Goal: Information Seeking & Learning: Learn about a topic

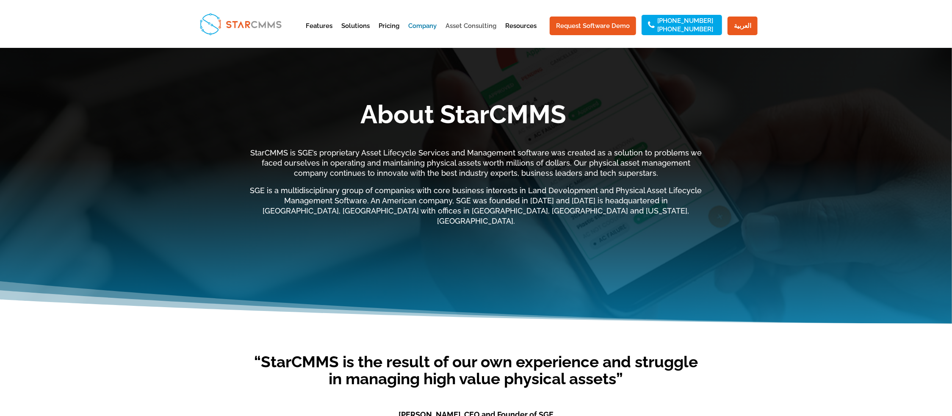
click at [479, 25] on link "Asset Consulting" at bounding box center [471, 33] width 51 height 21
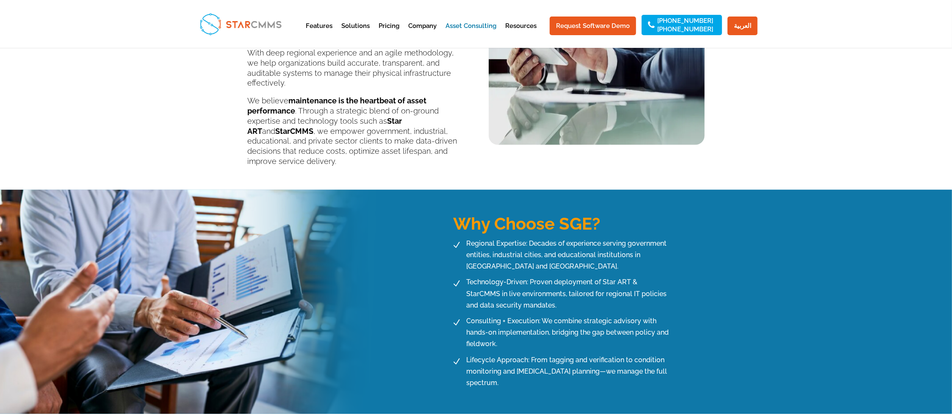
scroll to position [47, 0]
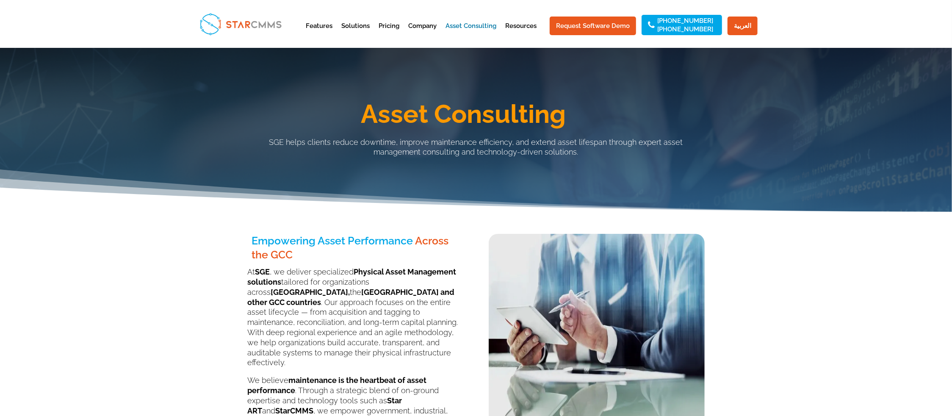
click at [437, 117] on h1 "Asset Consulting" at bounding box center [463, 116] width 483 height 30
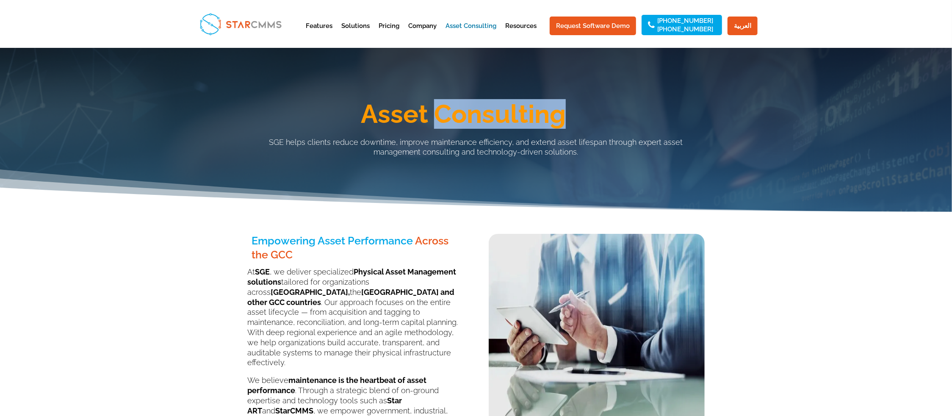
click at [437, 117] on h1 "Asset Consulting" at bounding box center [463, 116] width 483 height 30
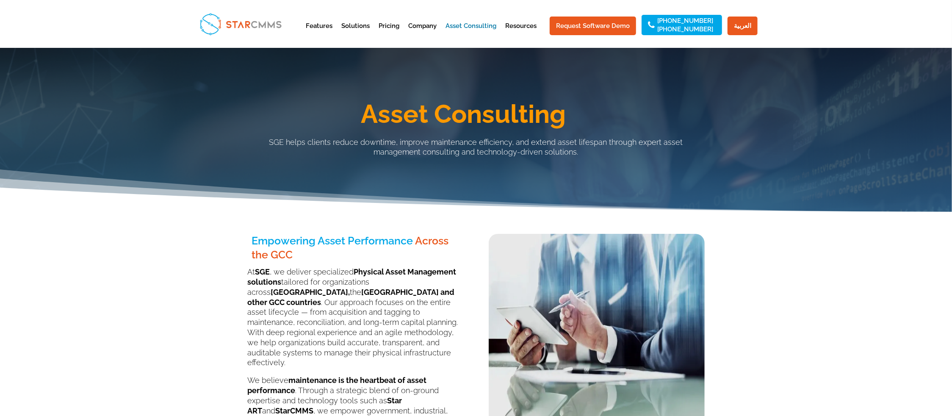
click at [437, 117] on h1 "Asset Consulting" at bounding box center [463, 116] width 483 height 30
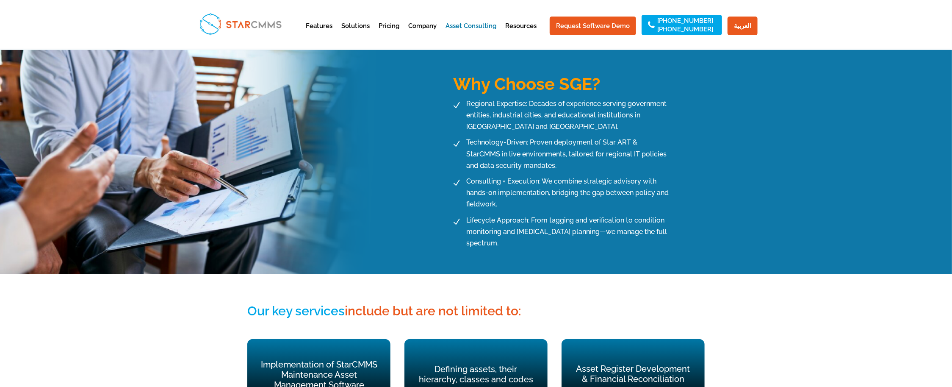
scroll to position [227, 0]
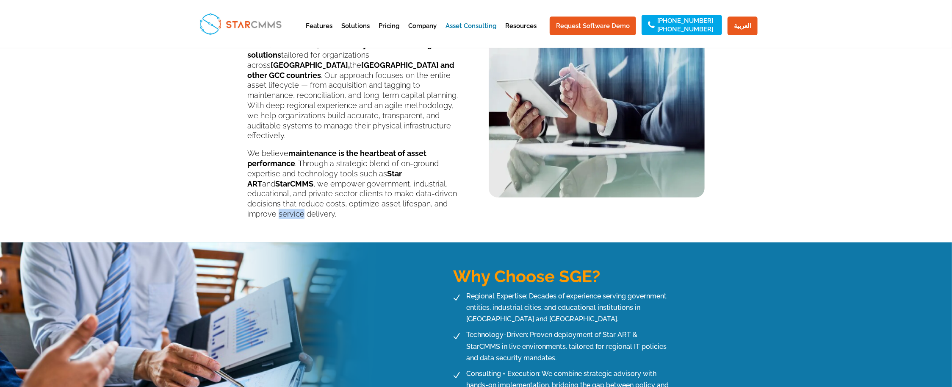
click at [438, 194] on p "We believe maintenance is the heartbeat of asset performance . Through a strate…" at bounding box center [355, 183] width 216 height 71
copy p "service"
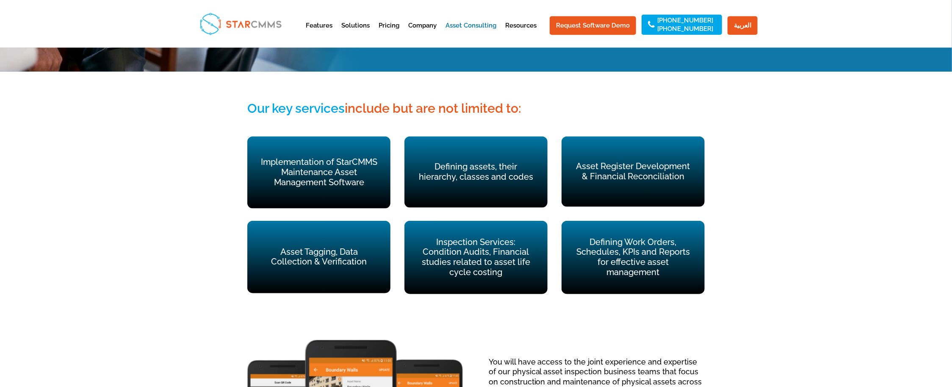
scroll to position [600, 0]
